Goal: Task Accomplishment & Management: Complete application form

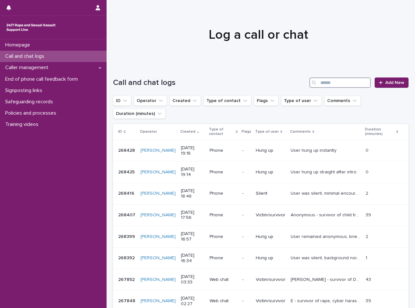
click at [330, 85] on input "Search" at bounding box center [339, 83] width 61 height 10
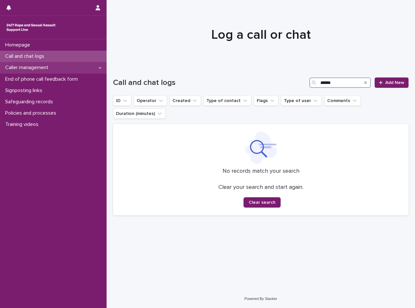
type input "******"
click at [49, 66] on p "Caller management" at bounding box center [28, 68] width 51 height 6
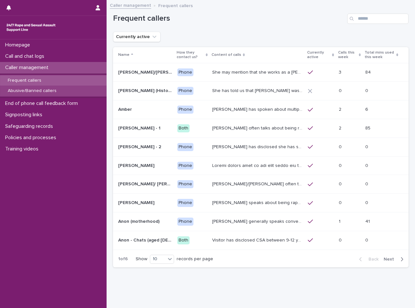
click at [36, 89] on p "Abusive/Banned callers" at bounding box center [32, 90] width 59 height 5
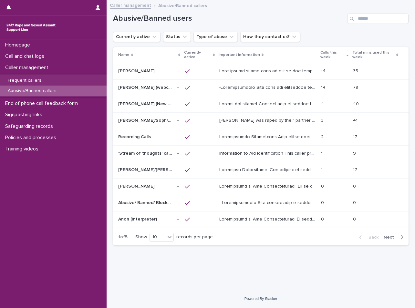
click at [365, 24] on div "Abusive/Banned users" at bounding box center [260, 16] width 295 height 31
click at [367, 23] on input "Search" at bounding box center [377, 19] width 61 height 10
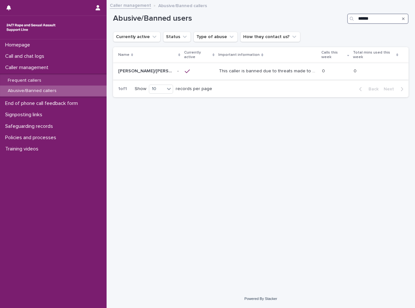
type input "******"
click at [266, 67] on p "This caller is banned due to threats made to our team. -Identification/ Content…" at bounding box center [268, 70] width 99 height 7
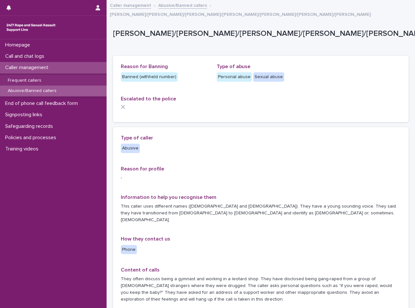
click at [49, 94] on p "Abusive/Banned callers" at bounding box center [32, 90] width 59 height 5
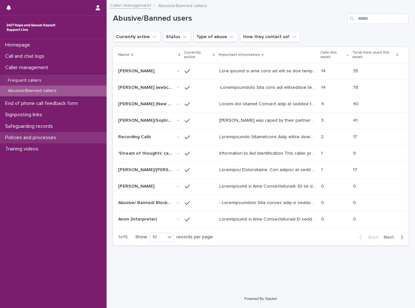
click at [68, 135] on div "Policies and processes" at bounding box center [53, 137] width 107 height 11
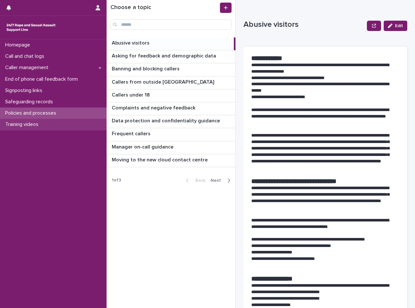
click at [43, 123] on p "Training videos" at bounding box center [23, 124] width 41 height 6
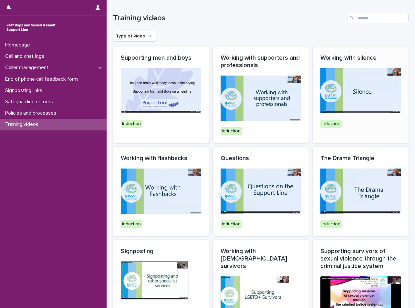
scroll to position [226, 0]
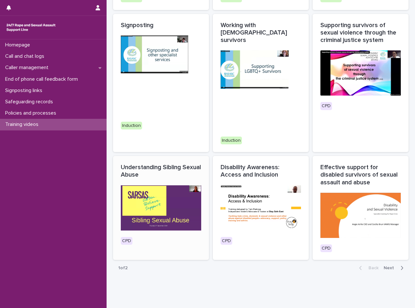
click at [168, 164] on p "Understanding Sibling Sexual Abuse" at bounding box center [161, 171] width 80 height 15
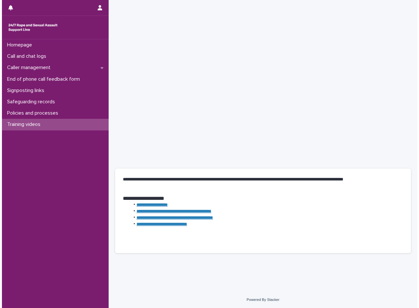
scroll to position [57, 0]
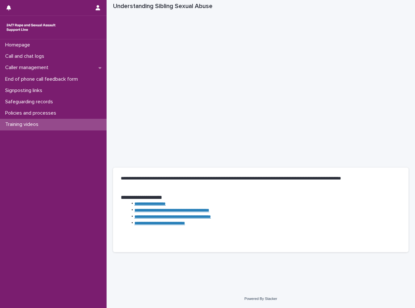
click at [201, 210] on link "**********" at bounding box center [171, 210] width 75 height 5
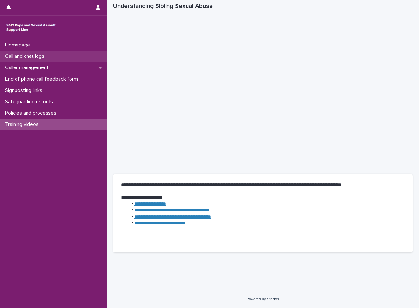
click at [53, 53] on div "Call and chat logs" at bounding box center [53, 56] width 107 height 11
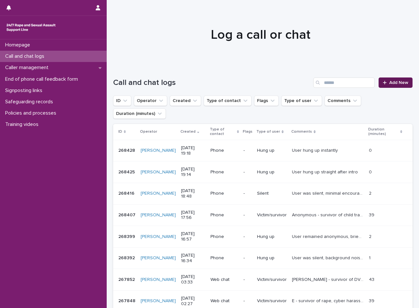
click at [378, 81] on link "Add New" at bounding box center [395, 83] width 34 height 10
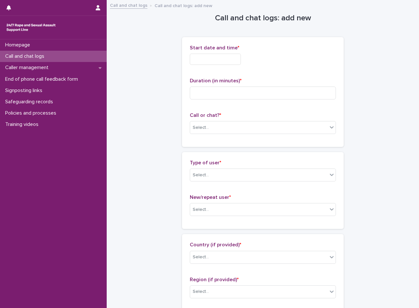
click at [209, 66] on div "Start date and time *" at bounding box center [263, 57] width 146 height 25
click at [211, 56] on input "text" at bounding box center [215, 59] width 51 height 11
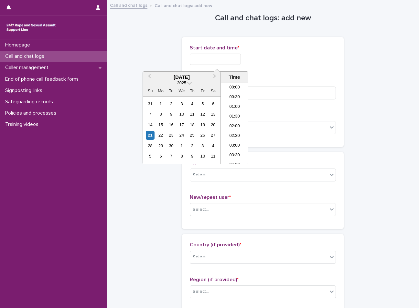
scroll to position [381, 0]
click at [240, 113] on li "21:00" at bounding box center [234, 114] width 27 height 10
click at [231, 61] on input "**********" at bounding box center [215, 59] width 51 height 11
type input "**********"
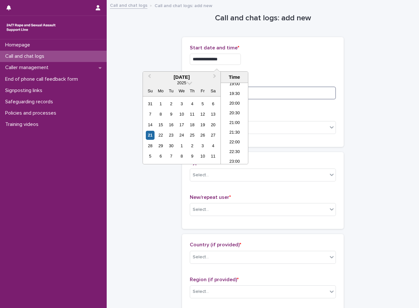
click at [278, 94] on input at bounding box center [263, 93] width 146 height 13
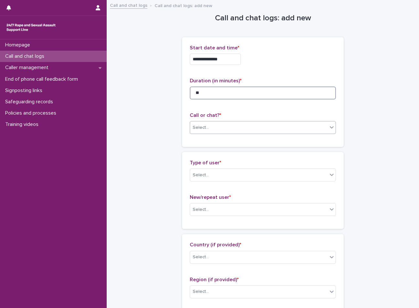
type input "**"
click at [264, 125] on div "Select..." at bounding box center [258, 127] width 137 height 11
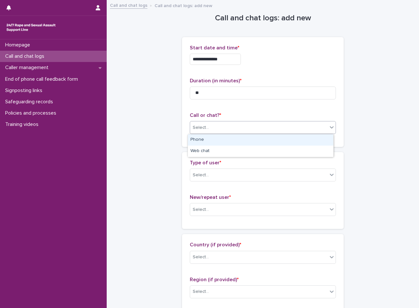
click at [215, 142] on div "Phone" at bounding box center [260, 139] width 145 height 11
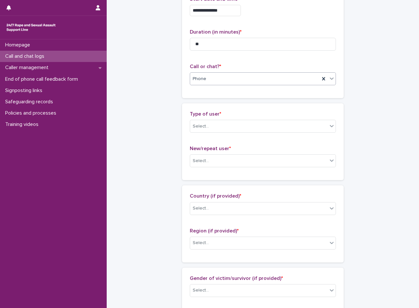
scroll to position [65, 0]
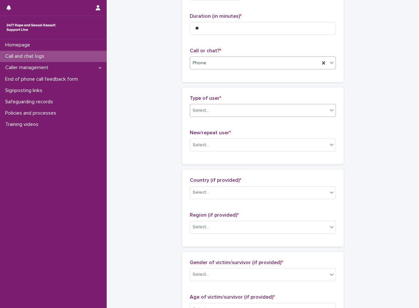
click at [228, 105] on div "Select..." at bounding box center [258, 110] width 137 height 11
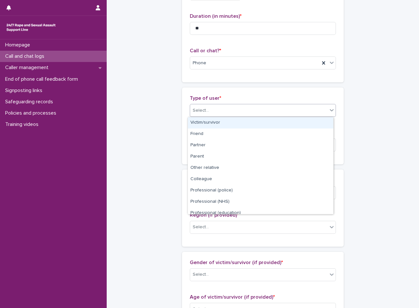
click at [220, 126] on div "Victim/survivor" at bounding box center [260, 122] width 145 height 11
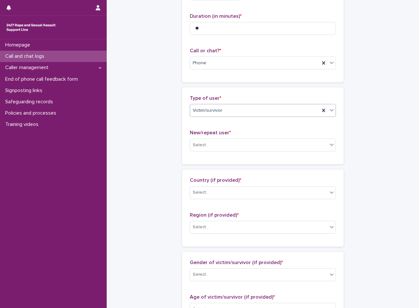
click at [227, 114] on div "Victim/survivor" at bounding box center [254, 110] width 129 height 11
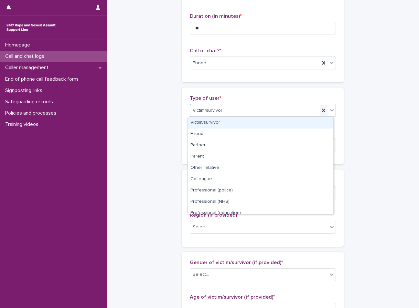
click at [322, 108] on icon at bounding box center [323, 110] width 6 height 6
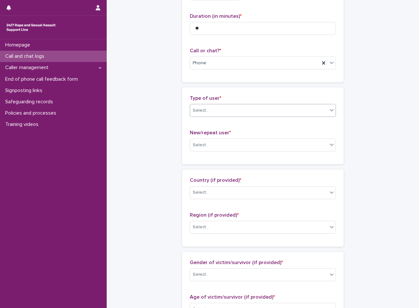
click at [232, 112] on div "Select..." at bounding box center [258, 110] width 137 height 11
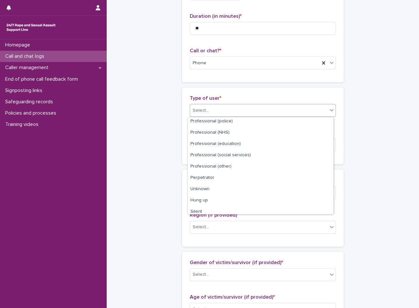
scroll to position [73, 0]
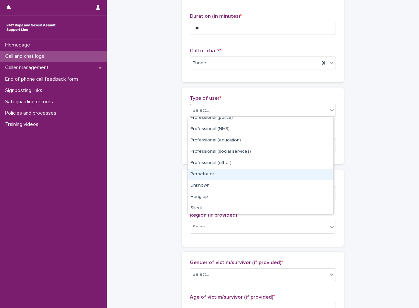
drag, startPoint x: 220, startPoint y: 173, endPoint x: 220, endPoint y: 159, distance: 14.5
click at [220, 173] on div "Perpetrator" at bounding box center [260, 174] width 145 height 11
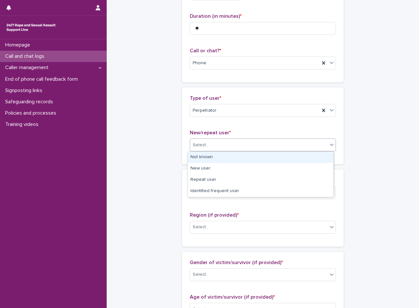
click at [219, 142] on div "Select..." at bounding box center [258, 145] width 137 height 11
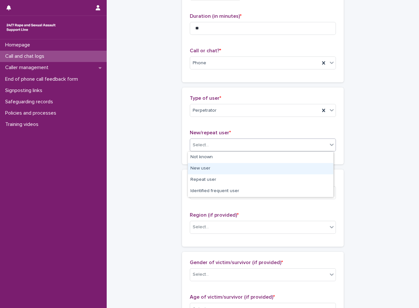
click at [219, 167] on div "New user" at bounding box center [260, 168] width 145 height 11
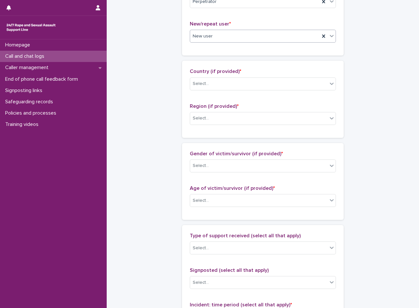
scroll to position [194, 0]
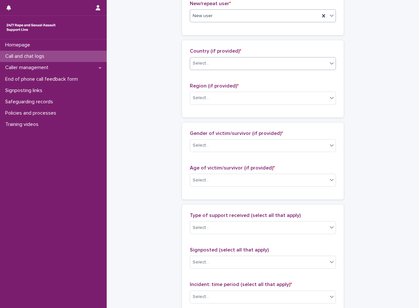
click at [233, 64] on div "Select..." at bounding box center [258, 63] width 137 height 11
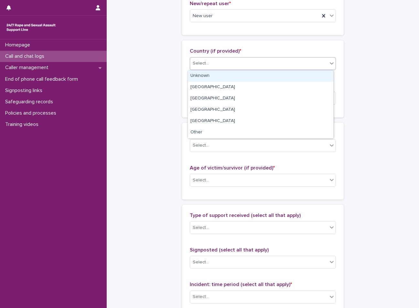
click at [225, 77] on div "Unknown" at bounding box center [260, 75] width 145 height 11
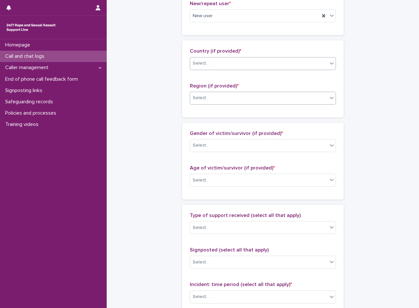
click at [225, 95] on div "Select..." at bounding box center [258, 98] width 137 height 11
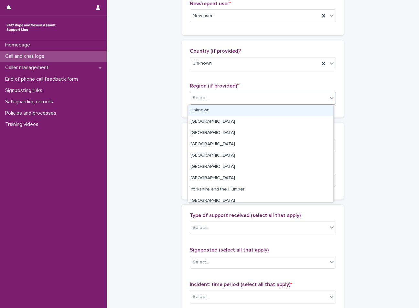
click at [215, 114] on div "Unknown" at bounding box center [260, 110] width 145 height 11
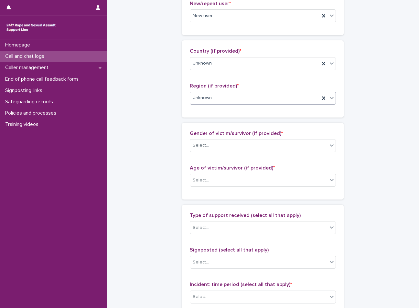
scroll to position [291, 0]
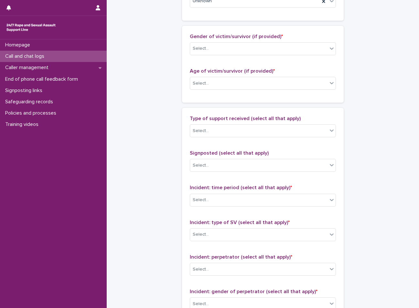
click at [226, 55] on div "Gender of victim/survivor (if provided) * Select..." at bounding box center [263, 47] width 146 height 27
click at [223, 47] on div "Select..." at bounding box center [258, 48] width 137 height 11
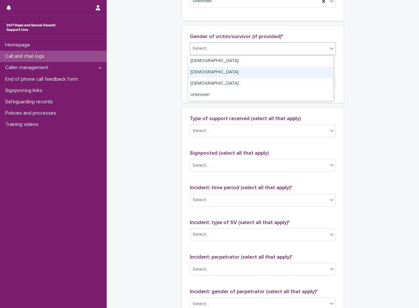
click at [216, 72] on div "[DEMOGRAPHIC_DATA]" at bounding box center [260, 72] width 145 height 11
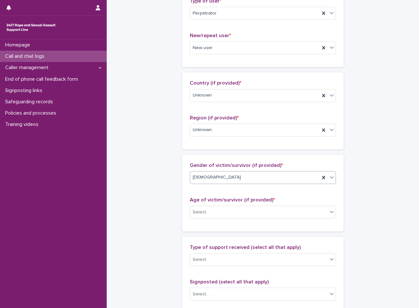
scroll to position [161, 0]
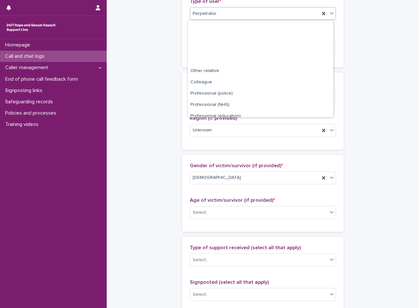
click at [235, 12] on div "Perpetrator" at bounding box center [254, 13] width 129 height 11
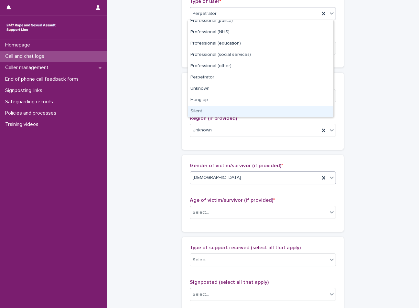
click at [232, 172] on div "[DEMOGRAPHIC_DATA]" at bounding box center [263, 177] width 146 height 13
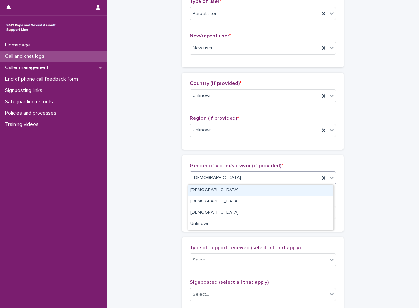
click at [231, 178] on div "[DEMOGRAPHIC_DATA]" at bounding box center [254, 177] width 129 height 11
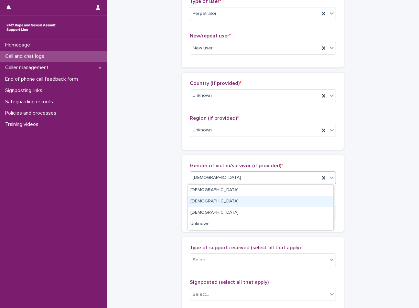
click at [216, 198] on div "[DEMOGRAPHIC_DATA]" at bounding box center [260, 201] width 145 height 11
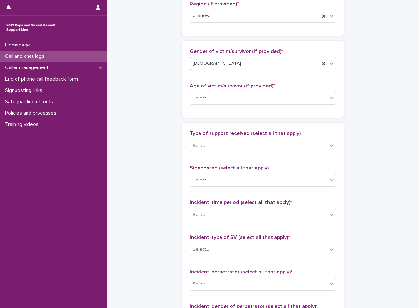
scroll to position [291, 0]
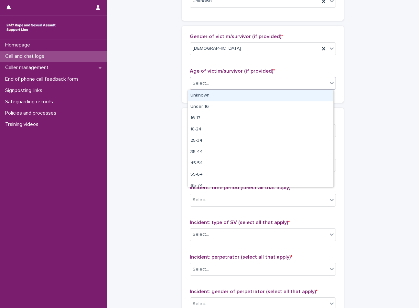
click at [204, 77] on div "Select..." at bounding box center [263, 83] width 146 height 13
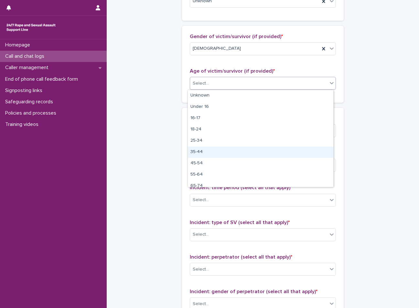
click at [201, 156] on div "35-44" at bounding box center [260, 152] width 145 height 11
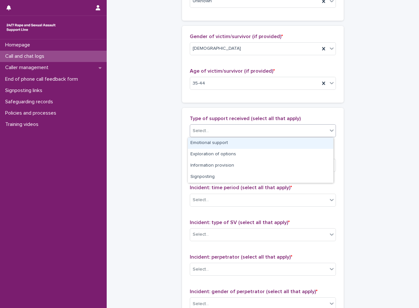
click at [214, 134] on div "Select..." at bounding box center [258, 131] width 137 height 11
click at [213, 142] on div "Emotional support" at bounding box center [260, 143] width 145 height 11
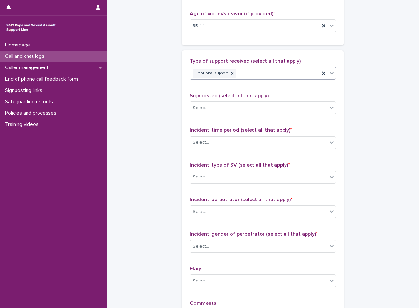
scroll to position [355, 0]
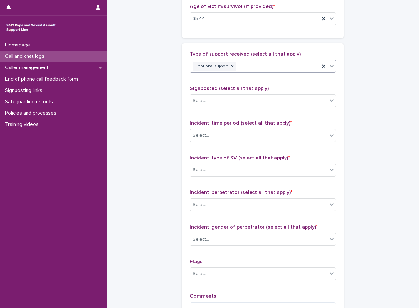
click at [253, 68] on div "Emotional support" at bounding box center [254, 66] width 129 height 11
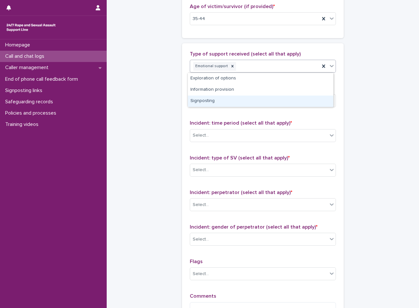
click at [230, 99] on div "Signposting" at bounding box center [260, 101] width 145 height 11
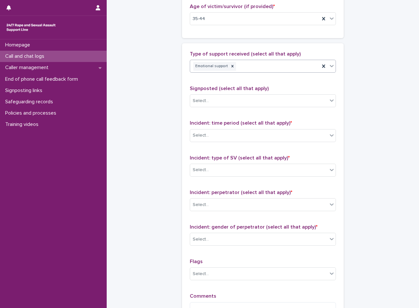
click at [230, 99] on div "Select..." at bounding box center [258, 101] width 137 height 11
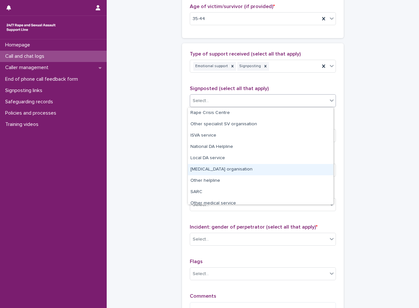
scroll to position [39, 0]
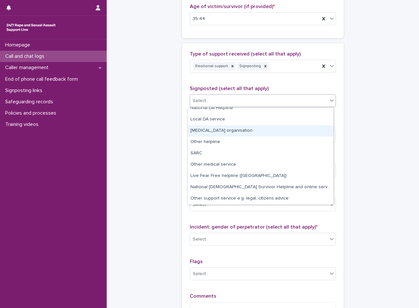
click at [240, 133] on div "[MEDICAL_DATA] organisation" at bounding box center [260, 130] width 145 height 11
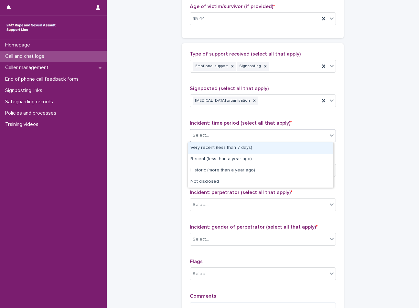
click at [240, 133] on div "Select..." at bounding box center [258, 135] width 137 height 11
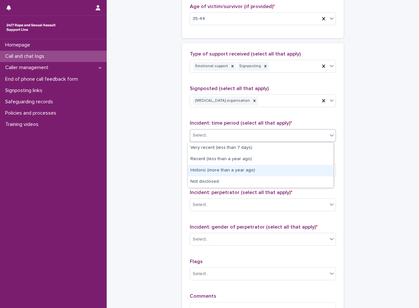
click at [234, 172] on div "Historic (more than a year ago)" at bounding box center [260, 170] width 145 height 11
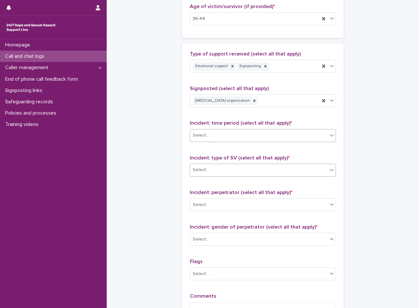
click at [234, 174] on div "Select..." at bounding box center [258, 170] width 137 height 11
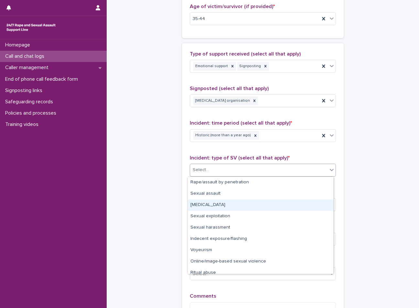
click at [233, 205] on div "[MEDICAL_DATA]" at bounding box center [260, 205] width 145 height 11
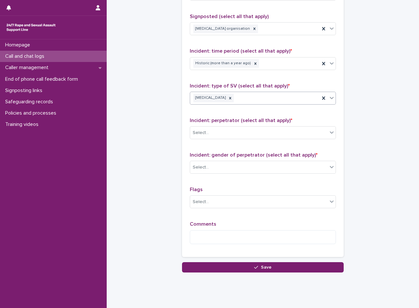
scroll to position [442, 0]
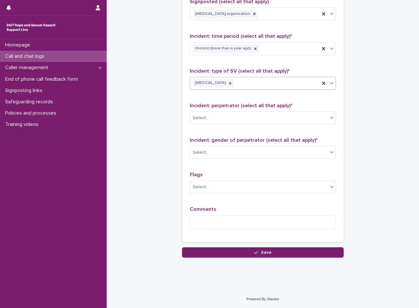
click at [242, 86] on div "[MEDICAL_DATA]" at bounding box center [254, 83] width 129 height 11
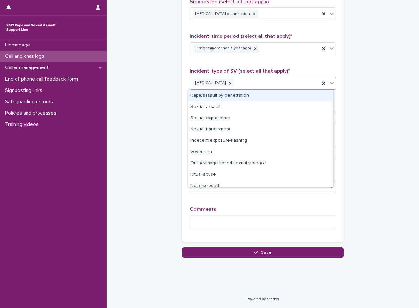
click at [242, 86] on div "[MEDICAL_DATA]" at bounding box center [254, 83] width 129 height 11
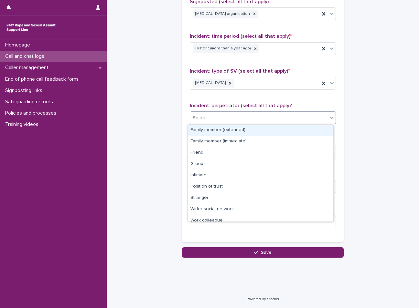
click at [242, 122] on div "Select..." at bounding box center [258, 118] width 137 height 11
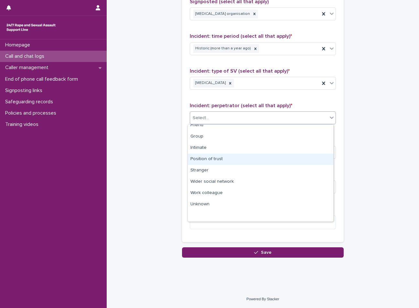
scroll to position [0, 0]
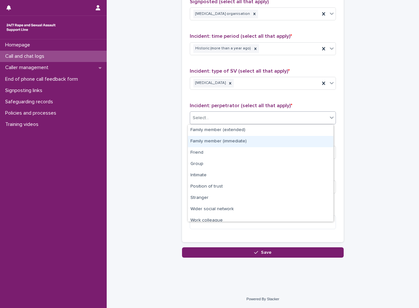
drag, startPoint x: 243, startPoint y: 135, endPoint x: 244, endPoint y: 141, distance: 6.0
click at [244, 141] on div "Family member (immediate)" at bounding box center [260, 141] width 145 height 11
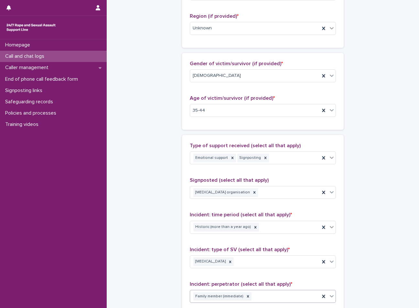
scroll to position [248, 0]
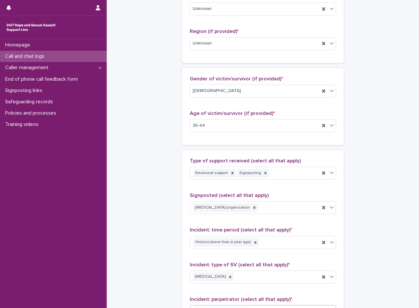
click at [252, 84] on div "Gender of victim/survivor (if provided) * [DEMOGRAPHIC_DATA]" at bounding box center [263, 89] width 146 height 27
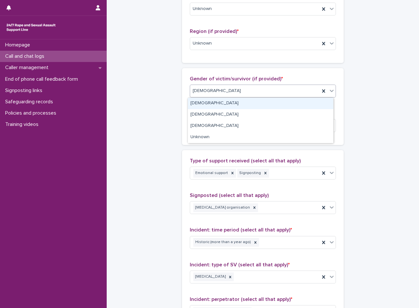
click at [245, 89] on div "[DEMOGRAPHIC_DATA]" at bounding box center [254, 91] width 129 height 11
click at [215, 108] on div "[DEMOGRAPHIC_DATA]" at bounding box center [260, 103] width 145 height 11
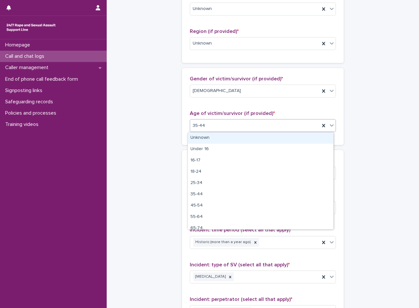
click at [211, 127] on div "35-44" at bounding box center [254, 125] width 129 height 11
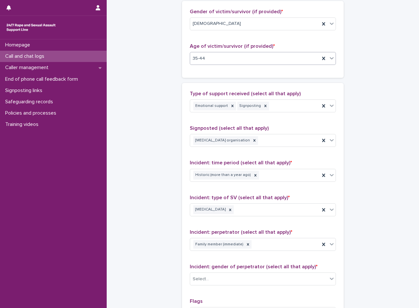
scroll to position [442, 0]
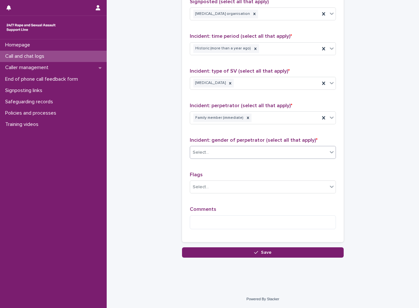
click at [214, 153] on div "Select..." at bounding box center [258, 152] width 137 height 11
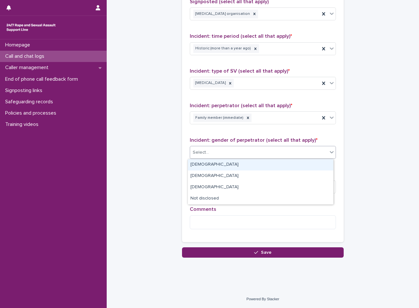
click at [212, 161] on div "[DEMOGRAPHIC_DATA]" at bounding box center [260, 164] width 145 height 11
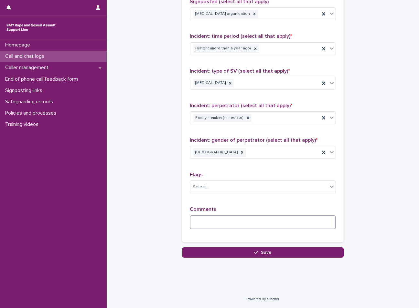
click at [227, 224] on textarea at bounding box center [263, 222] width 146 height 14
click at [252, 224] on textarea "**********" at bounding box center [263, 222] width 146 height 14
click at [307, 223] on textarea "**********" at bounding box center [263, 222] width 146 height 14
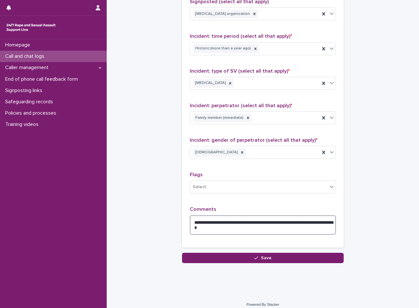
click at [215, 221] on textarea "**********" at bounding box center [263, 224] width 146 height 19
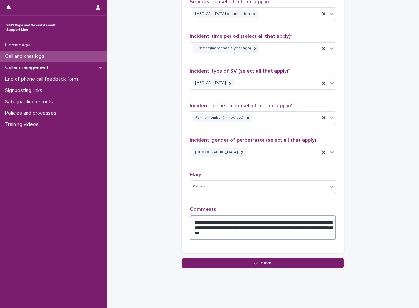
drag, startPoint x: 245, startPoint y: 228, endPoint x: 207, endPoint y: 227, distance: 38.4
click at [206, 227] on textarea "**********" at bounding box center [263, 227] width 146 height 25
type textarea "**********"
click at [255, 234] on textarea "**********" at bounding box center [263, 227] width 146 height 25
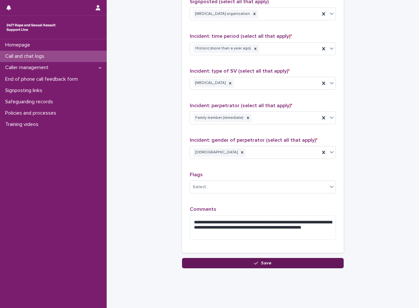
click at [257, 262] on div "button" at bounding box center [257, 263] width 6 height 5
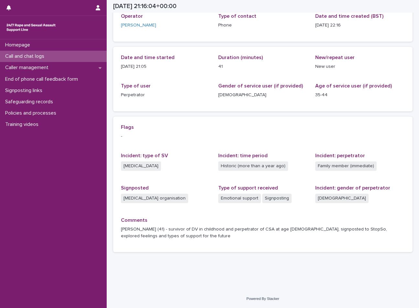
scroll to position [42, 0]
